Goal: Task Accomplishment & Management: Manage account settings

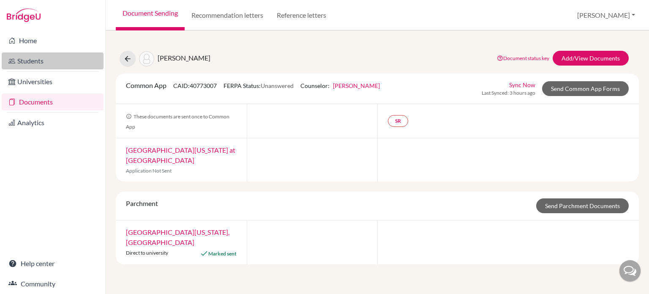
click at [32, 62] on link "Students" at bounding box center [53, 60] width 102 height 17
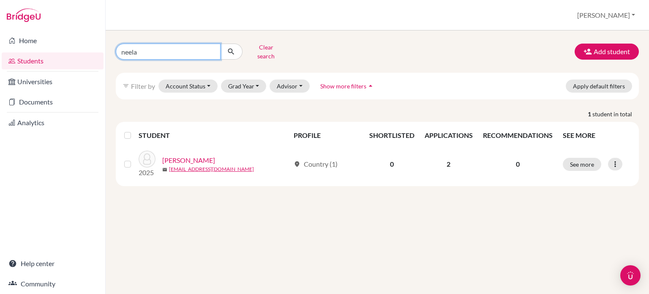
click at [212, 47] on input "neela" at bounding box center [168, 52] width 105 height 16
type input "kesso"
click button "submit" at bounding box center [231, 52] width 22 height 16
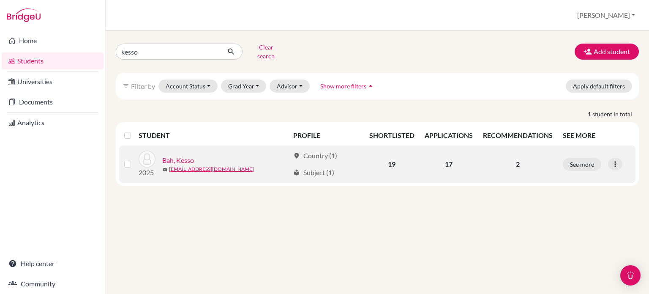
click at [177, 155] on link "Bah, Kesso" at bounding box center [178, 160] width 32 height 10
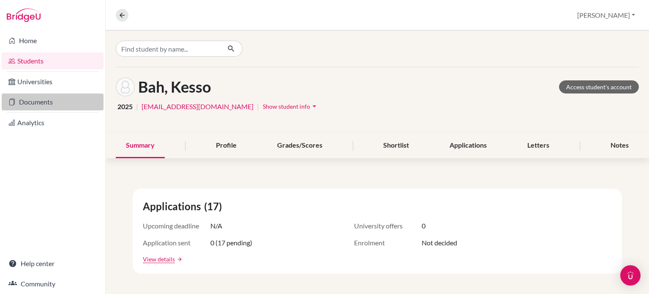
click at [27, 103] on link "Documents" at bounding box center [53, 101] width 102 height 17
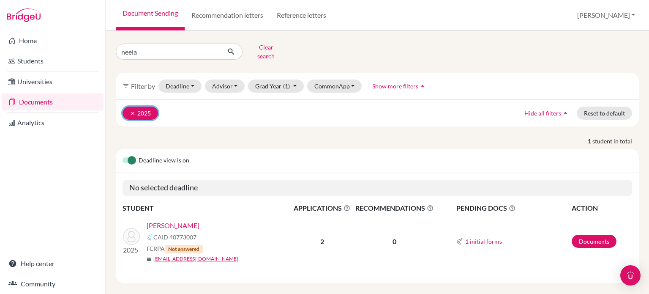
click at [131, 110] on icon "clear" at bounding box center [133, 113] width 6 height 6
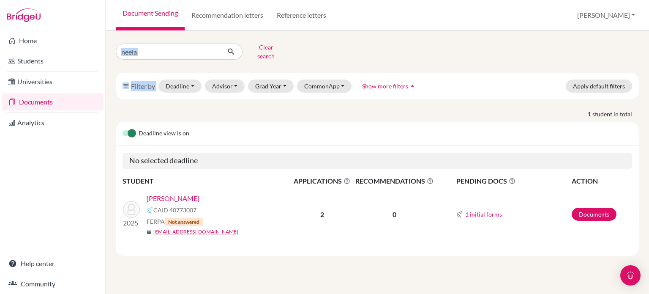
drag, startPoint x: 131, startPoint y: 106, endPoint x: 198, endPoint y: 41, distance: 92.9
click at [198, 41] on div "neela Clear search filter_list Filter by Deadline - Select a date range Or doub…" at bounding box center [377, 148] width 523 height 215
click at [212, 48] on input "neela" at bounding box center [168, 52] width 105 height 16
type input "kesso"
click button "submit" at bounding box center [231, 52] width 22 height 16
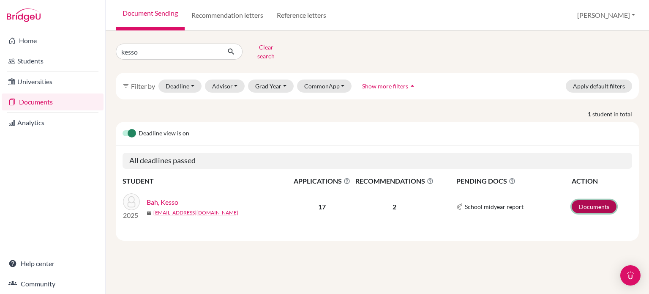
click at [584, 200] on link "Documents" at bounding box center [594, 206] width 45 height 13
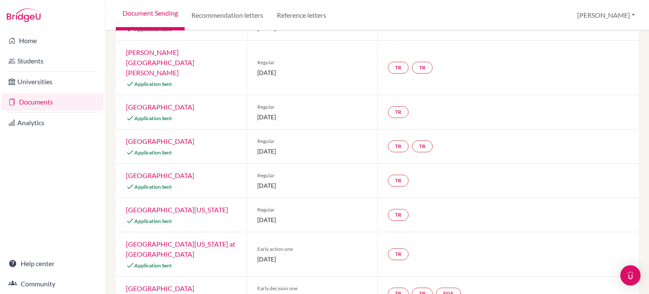
scroll to position [131, 0]
click at [162, 170] on link "[GEOGRAPHIC_DATA]" at bounding box center [160, 174] width 68 height 8
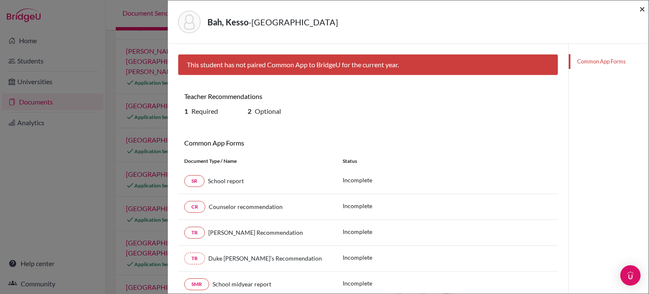
click at [643, 8] on span "×" at bounding box center [642, 9] width 6 height 12
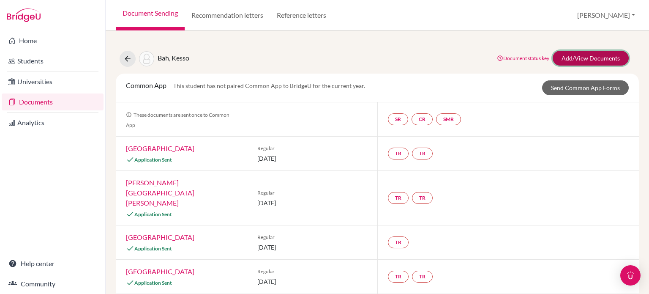
click at [585, 57] on link "Add/View Documents" at bounding box center [591, 58] width 76 height 15
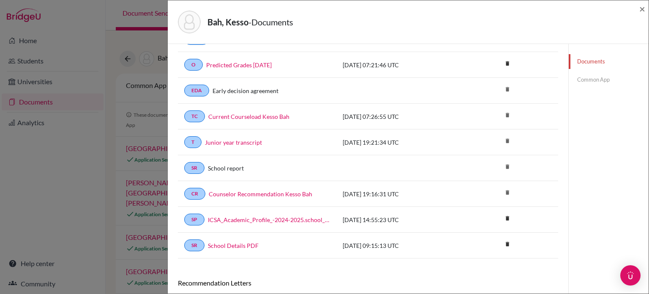
scroll to position [313, 0]
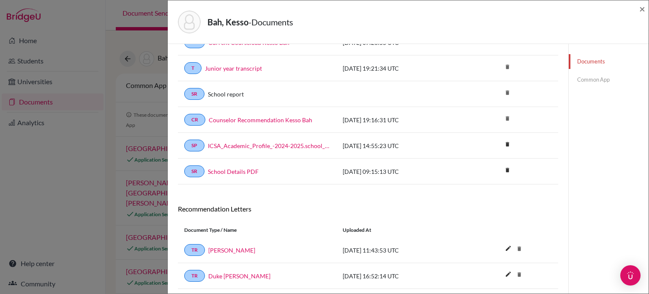
click at [587, 79] on link "Common App" at bounding box center [609, 79] width 80 height 15
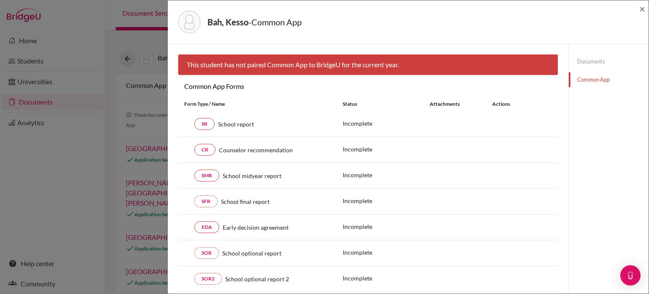
click at [586, 60] on link "Documents" at bounding box center [609, 61] width 80 height 15
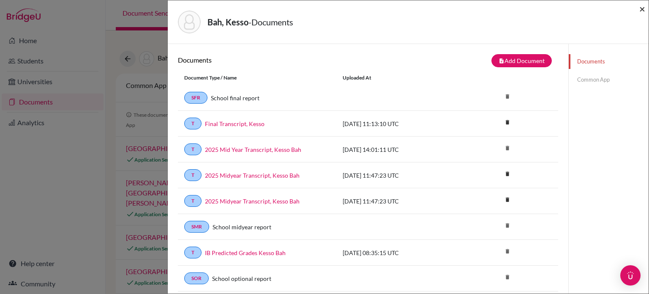
click at [643, 8] on span "×" at bounding box center [642, 9] width 6 height 12
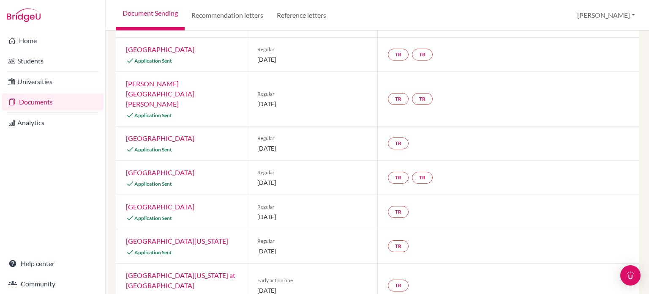
scroll to position [99, 0]
click at [443, 194] on div "TR Teacher recommendation Incomplete" at bounding box center [507, 211] width 261 height 34
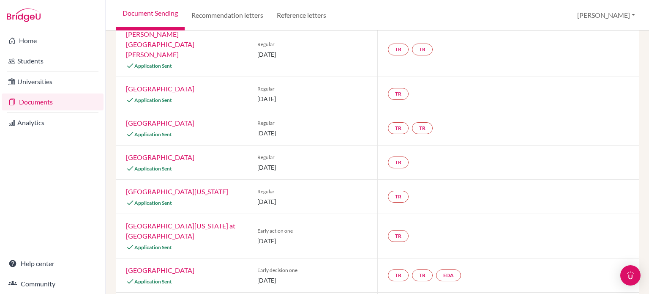
scroll to position [147, 0]
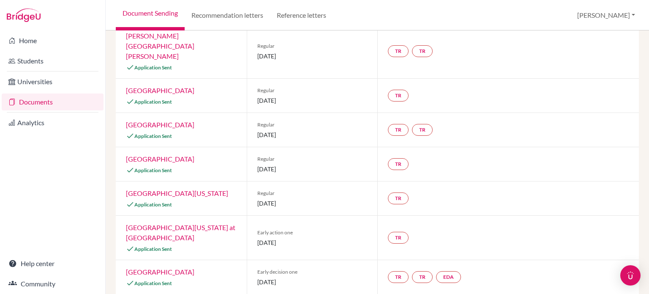
click at [144, 155] on link "Northwestern University" at bounding box center [160, 159] width 68 height 8
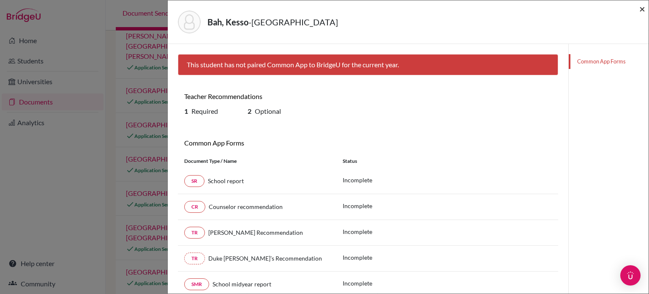
click at [643, 7] on span "×" at bounding box center [642, 9] width 6 height 12
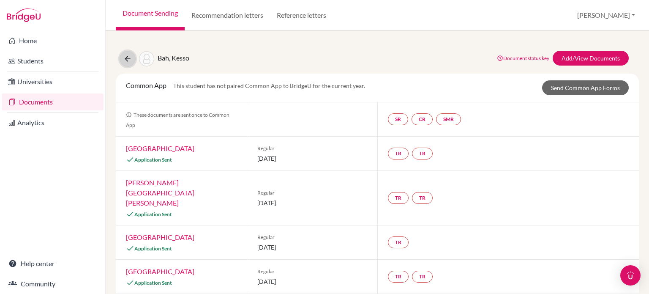
click at [123, 55] on icon at bounding box center [127, 58] width 8 height 8
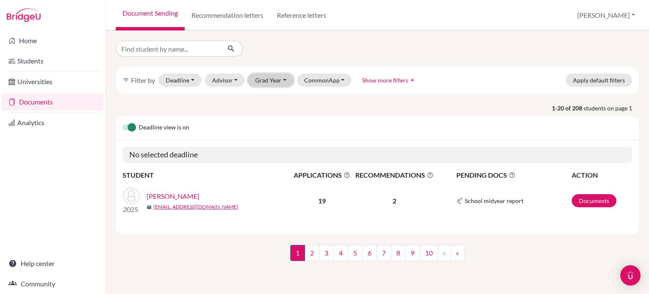
click at [284, 77] on button "Grad Year" at bounding box center [271, 80] width 46 height 13
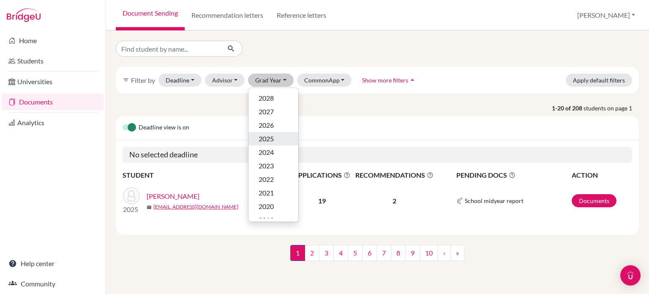
click at [263, 137] on span "2025" at bounding box center [266, 138] width 15 height 10
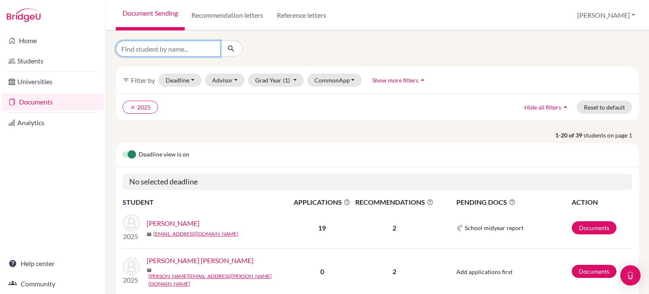
click at [202, 48] on input "Find student by name..." at bounding box center [168, 49] width 105 height 16
type input "kesso"
click button "submit" at bounding box center [231, 49] width 22 height 16
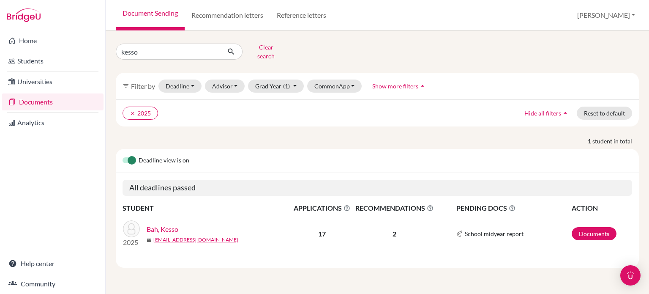
click at [161, 224] on link "Bah, Kesso" at bounding box center [163, 229] width 32 height 10
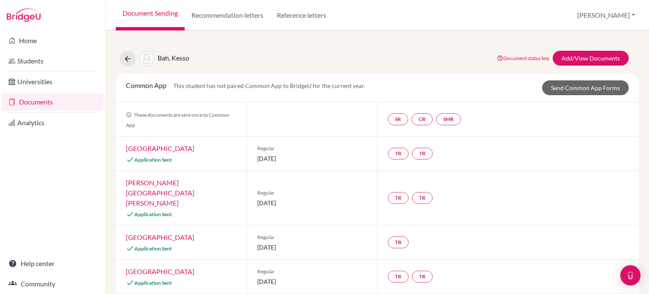
click at [527, 57] on link "Document status key" at bounding box center [523, 58] width 52 height 6
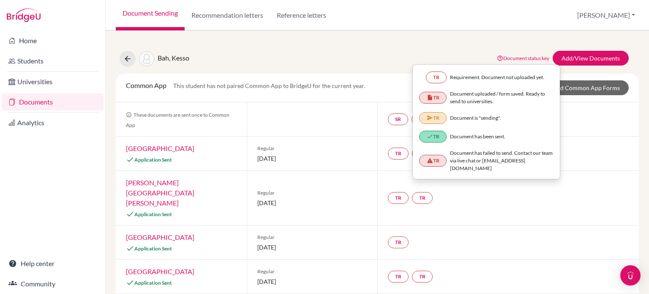
click at [571, 120] on div "SR CR SMR" at bounding box center [507, 119] width 261 height 34
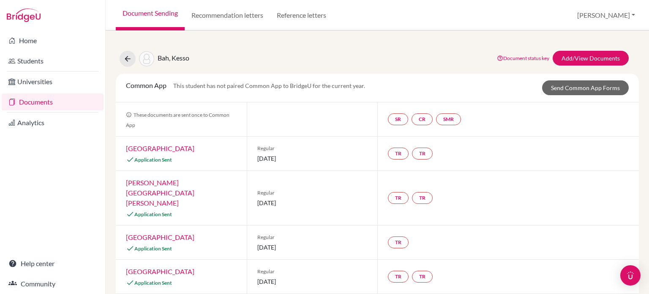
click at [571, 120] on div "SR CR SMR" at bounding box center [507, 119] width 261 height 34
click at [565, 88] on link "Send Common App Forms" at bounding box center [585, 87] width 87 height 15
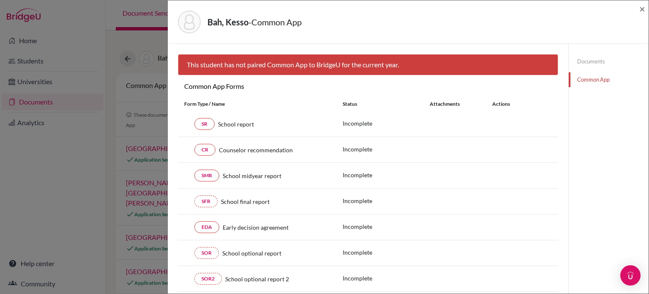
click at [583, 60] on link "Documents" at bounding box center [609, 61] width 80 height 15
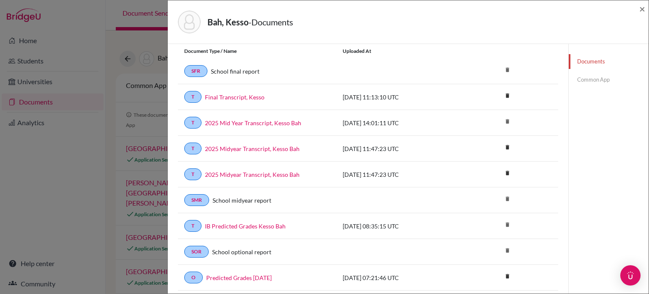
scroll to position [25, 0]
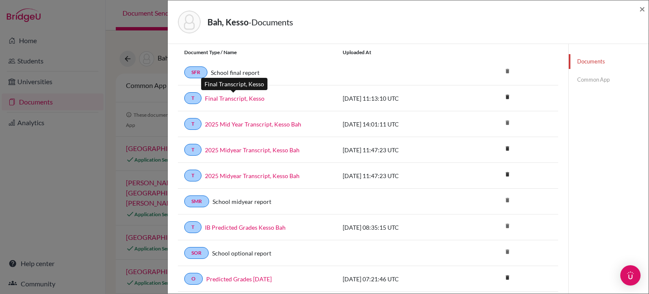
click at [229, 97] on link "Final Transcript, Kesso" at bounding box center [235, 98] width 60 height 9
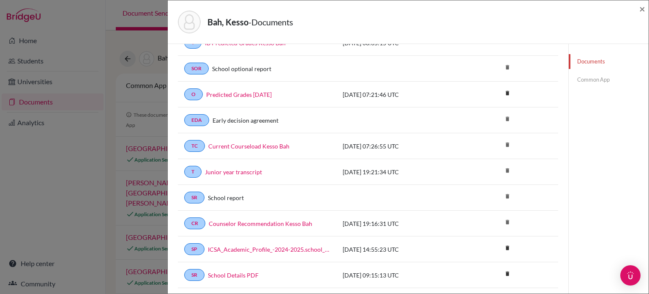
scroll to position [333, 0]
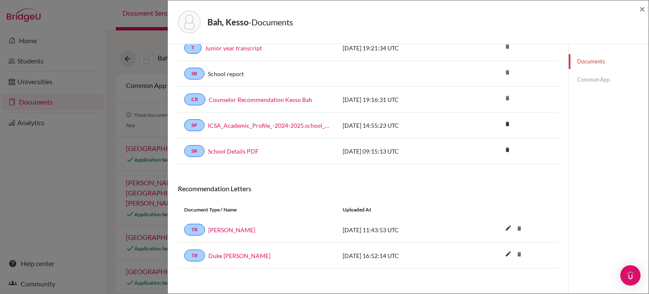
click at [65, 153] on div "Bah, Kesso - Documents × Documents note_add Add Document Document type Change e…" at bounding box center [324, 147] width 649 height 294
click at [642, 7] on span "×" at bounding box center [642, 9] width 6 height 12
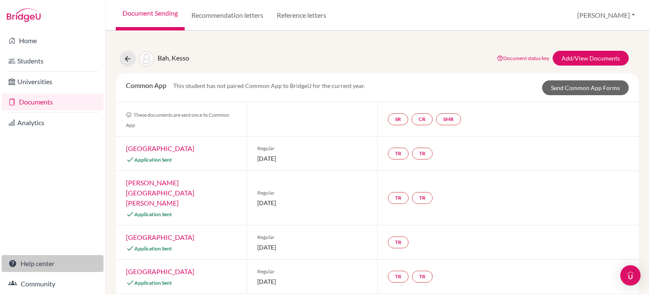
click at [44, 263] on link "Help center" at bounding box center [53, 263] width 102 height 17
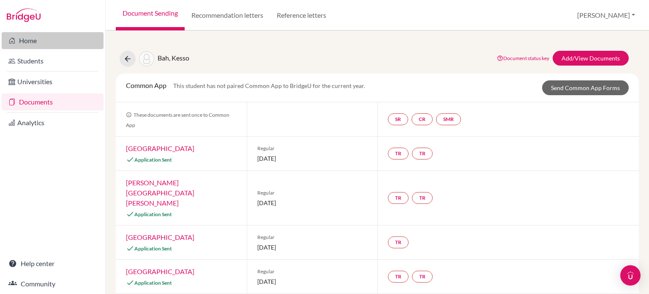
click at [23, 37] on link "Home" at bounding box center [53, 40] width 102 height 17
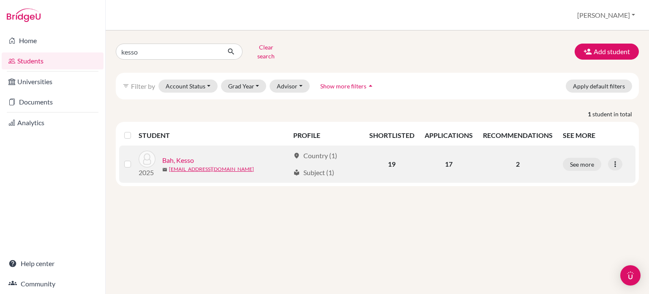
click at [180, 155] on link "Bah, Kesso" at bounding box center [178, 160] width 32 height 10
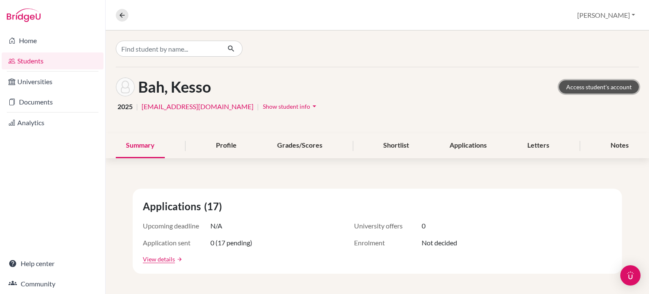
click at [593, 89] on link "Access student's account" at bounding box center [599, 86] width 80 height 13
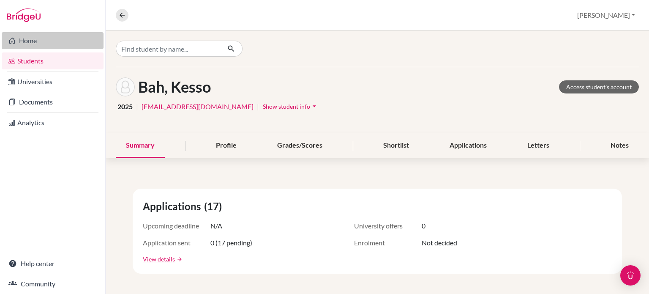
click at [24, 39] on link "Home" at bounding box center [53, 40] width 102 height 17
